Goal: Task Accomplishment & Management: Manage account settings

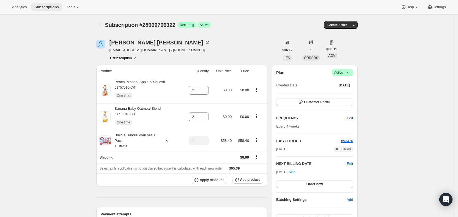
click at [46, 8] on span "Subscriptions" at bounding box center [46, 7] width 24 height 4
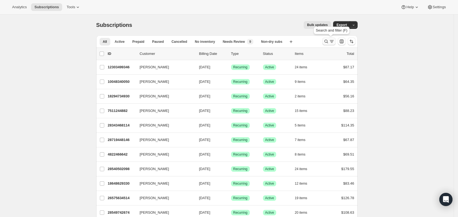
click at [328, 41] on icon "Search and filter results" at bounding box center [325, 41] width 5 height 5
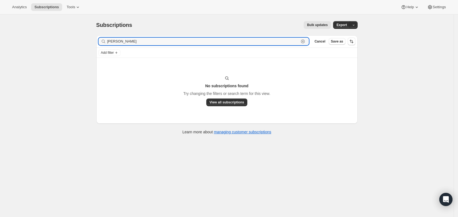
drag, startPoint x: 157, startPoint y: 42, endPoint x: 107, endPoint y: 41, distance: 49.7
click at [107, 41] on div "[PERSON_NAME] Clear" at bounding box center [203, 42] width 211 height 8
paste input "[EMAIL_ADDRESS][DOMAIN_NAME]"
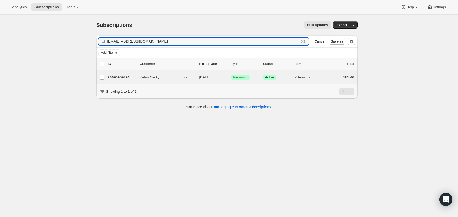
type input "[EMAIL_ADDRESS][DOMAIN_NAME]"
click at [210, 78] on span "[DATE]" at bounding box center [204, 77] width 11 height 4
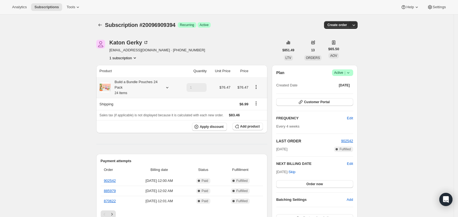
click at [170, 88] on icon at bounding box center [166, 87] width 5 height 5
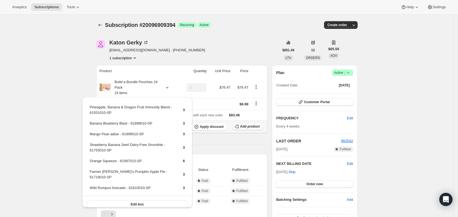
click at [256, 128] on span "Add product" at bounding box center [250, 126] width 20 height 4
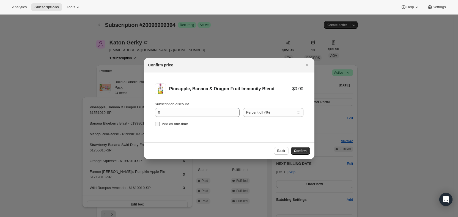
click at [160, 124] on label "Add as one-time" at bounding box center [171, 124] width 33 height 8
click at [159, 124] on input "Add as one-time" at bounding box center [157, 124] width 4 height 4
checkbox input "true"
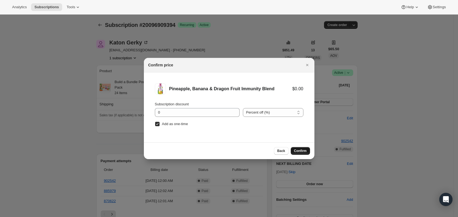
click at [300, 152] on span "Confirm" at bounding box center [300, 151] width 13 height 4
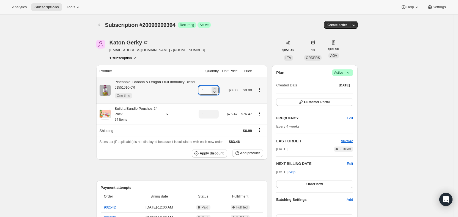
drag, startPoint x: 203, startPoint y: 92, endPoint x: 208, endPoint y: 91, distance: 4.5
click at [208, 91] on input "1" at bounding box center [204, 90] width 12 height 9
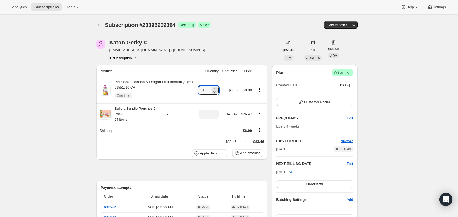
type input "3"
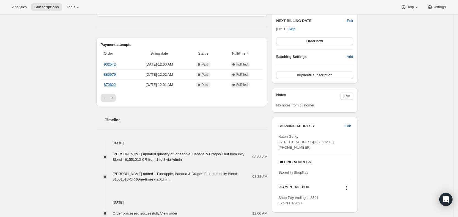
scroll to position [139, 0]
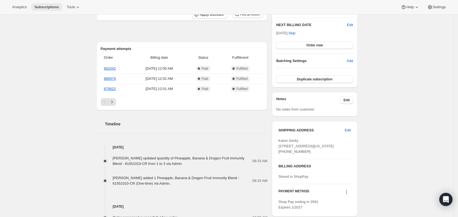
click at [51, 7] on span "Subscriptions" at bounding box center [46, 7] width 24 height 4
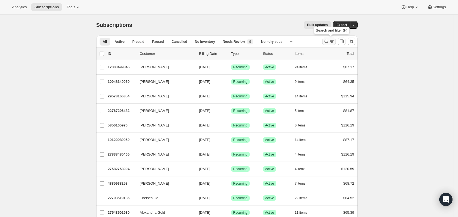
click at [332, 41] on icon "Search and filter results" at bounding box center [331, 41] width 5 height 5
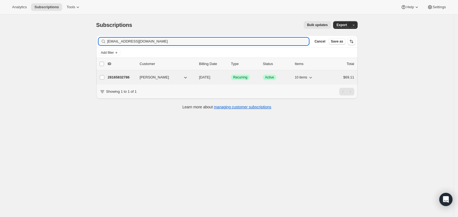
type input "[EMAIL_ADDRESS][DOMAIN_NAME]"
click at [210, 77] on span "[DATE]" at bounding box center [204, 77] width 11 height 4
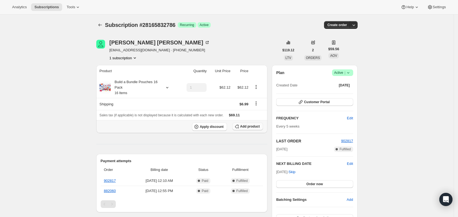
click at [250, 127] on span "Add product" at bounding box center [250, 126] width 20 height 4
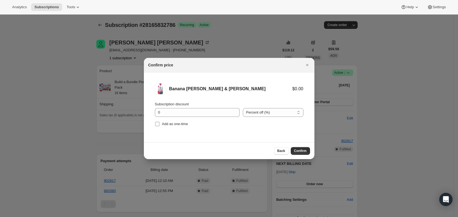
click at [165, 123] on span "Add as one-time" at bounding box center [175, 124] width 26 height 4
click at [159, 123] on input "Add as one-time" at bounding box center [157, 124] width 4 height 4
checkbox input "true"
click at [304, 153] on span "Confirm" at bounding box center [300, 151] width 13 height 4
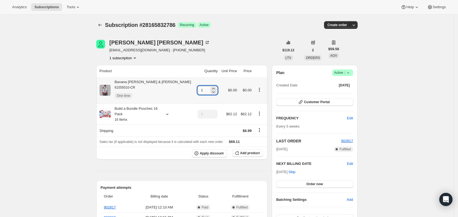
drag, startPoint x: 193, startPoint y: 91, endPoint x: 198, endPoint y: 90, distance: 5.2
click at [198, 90] on input "1" at bounding box center [203, 90] width 12 height 9
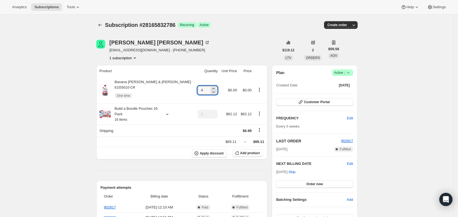
type input "4"
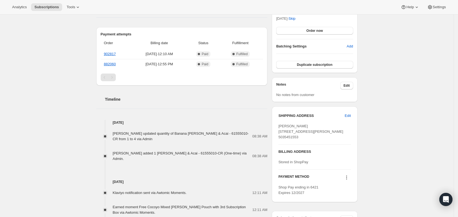
scroll to position [155, 0]
